Goal: Navigation & Orientation: Find specific page/section

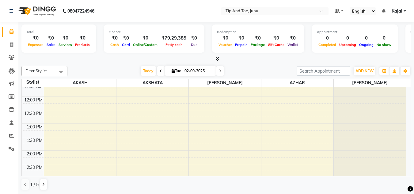
scroll to position [110, 0]
click at [42, 185] on icon at bounding box center [43, 184] width 2 height 4
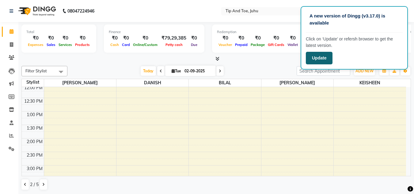
click at [320, 58] on button "Update" at bounding box center [319, 58] width 27 height 13
